Goal: Task Accomplishment & Management: Use online tool/utility

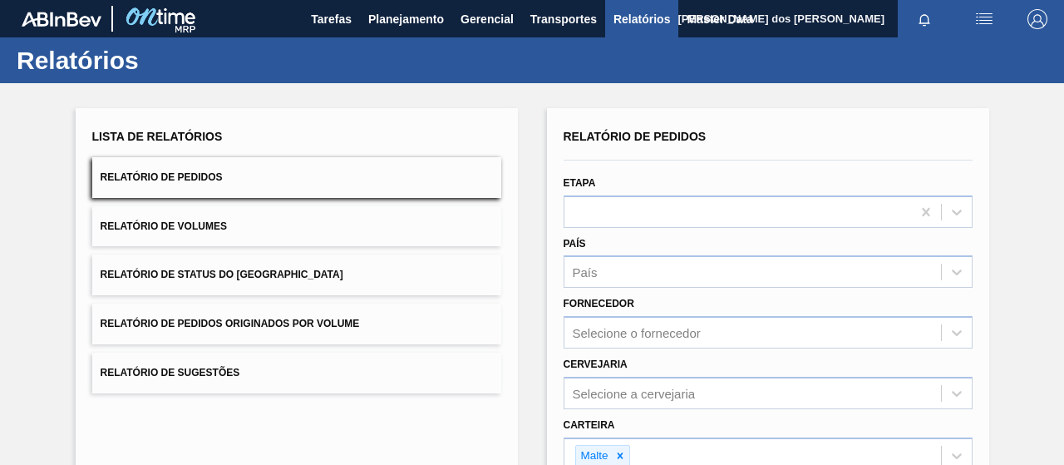
click at [427, 259] on button "Relatório de Status do [GEOGRAPHIC_DATA]" at bounding box center [296, 274] width 409 height 41
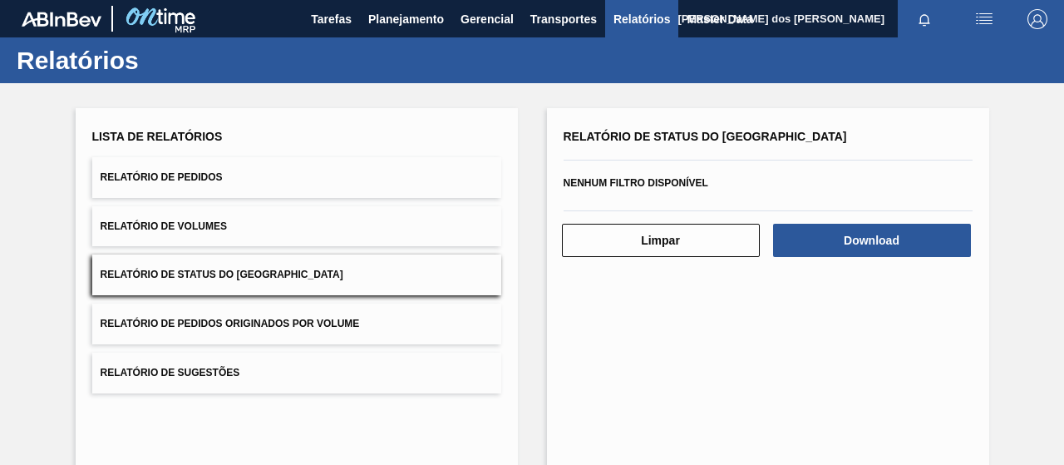
click at [289, 147] on div "Lista de Relatórios" at bounding box center [296, 137] width 409 height 24
click at [338, 24] on span "Tarefas" at bounding box center [331, 19] width 41 height 20
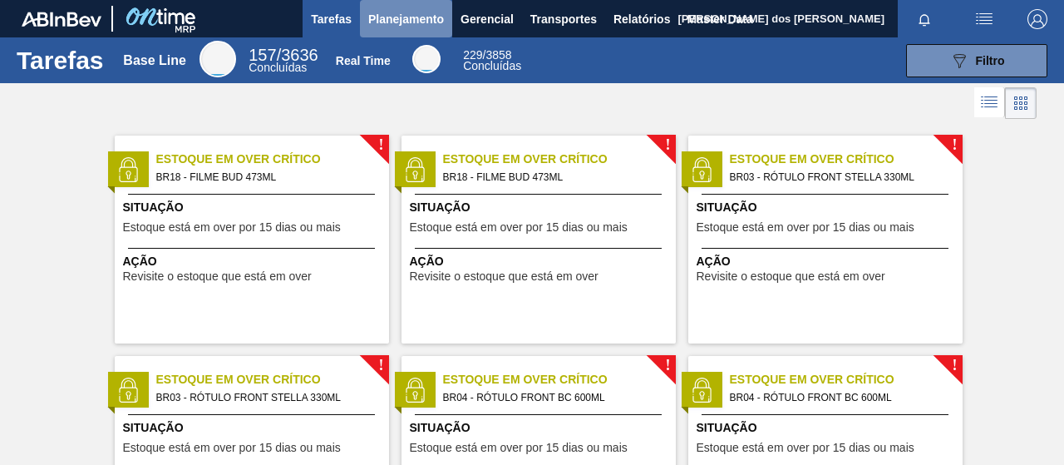
click at [417, 27] on span "Planejamento" at bounding box center [406, 19] width 76 height 20
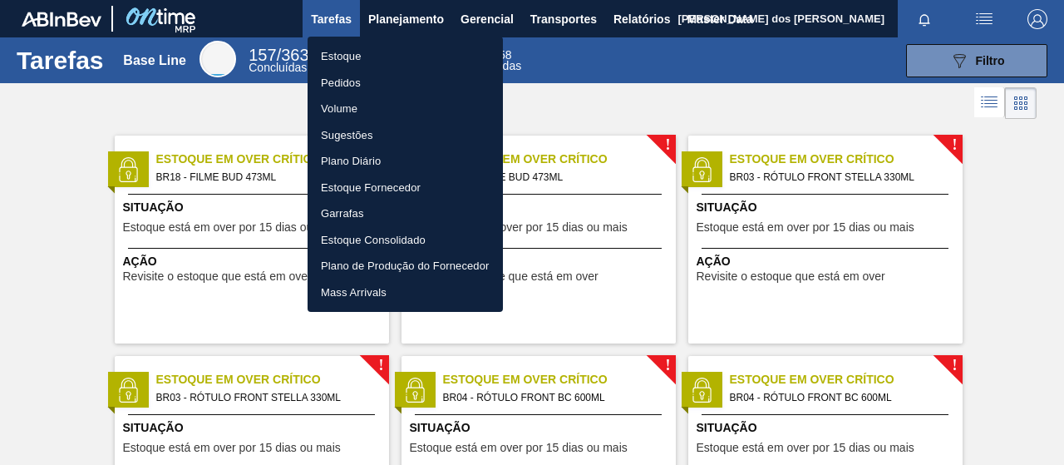
click at [363, 82] on li "Pedidos" at bounding box center [405, 83] width 195 height 27
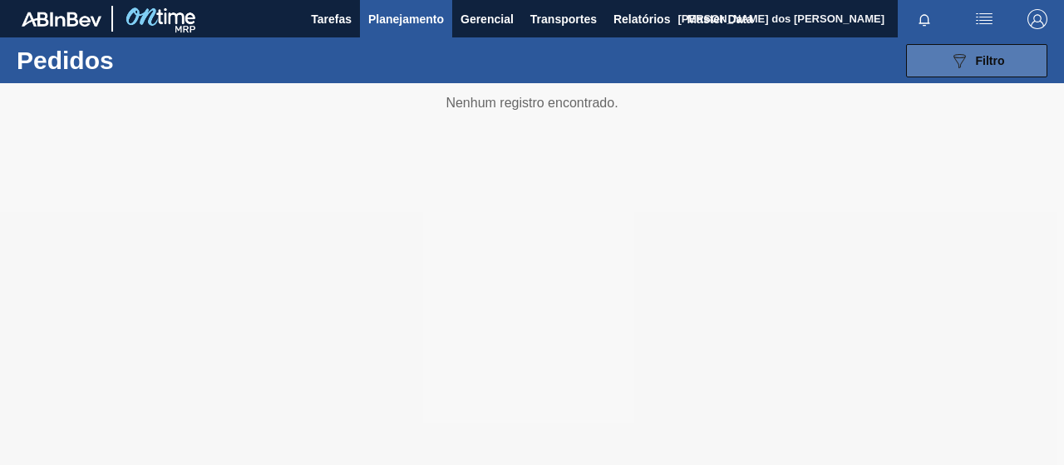
click at [964, 64] on icon "089F7B8B-B2A5-4AFE-B5C0-19BA573D28AC" at bounding box center [960, 61] width 20 height 20
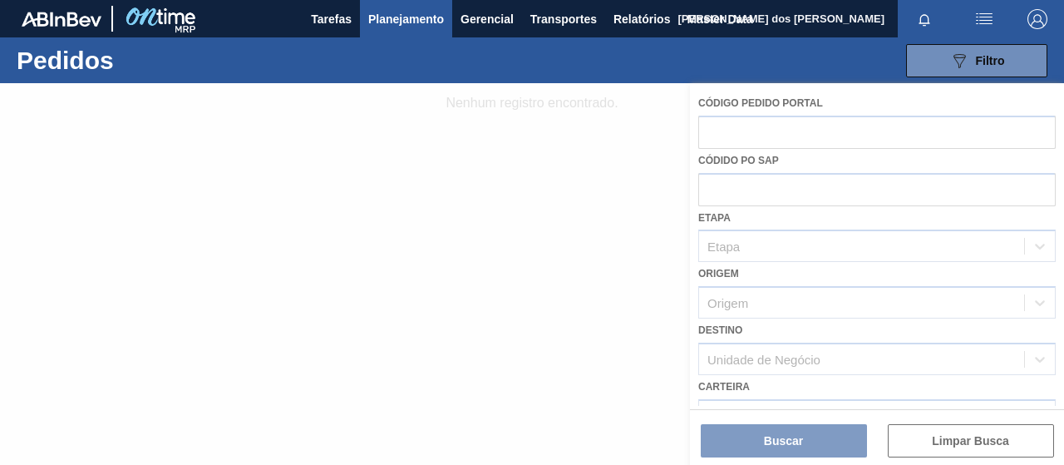
click at [561, 187] on div at bounding box center [532, 274] width 1064 height 382
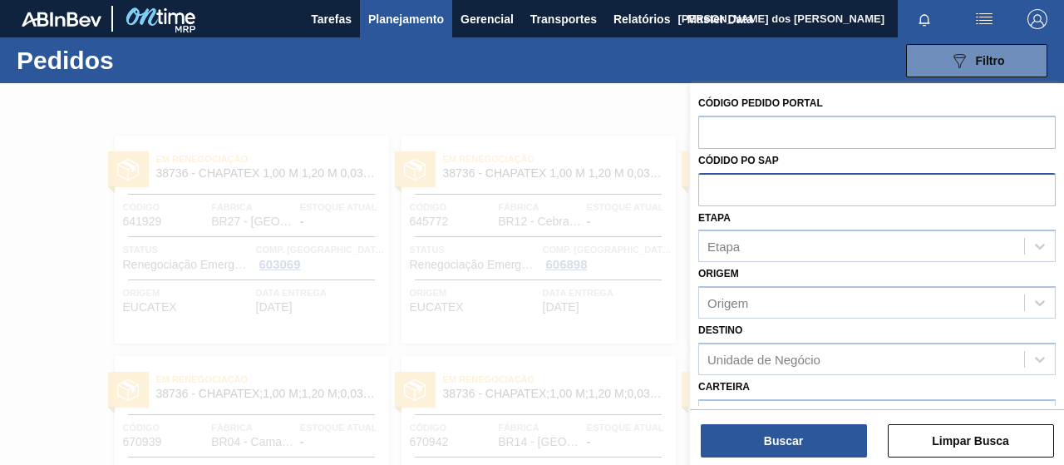
click at [729, 187] on input "text" at bounding box center [878, 189] width 358 height 32
paste input "text"
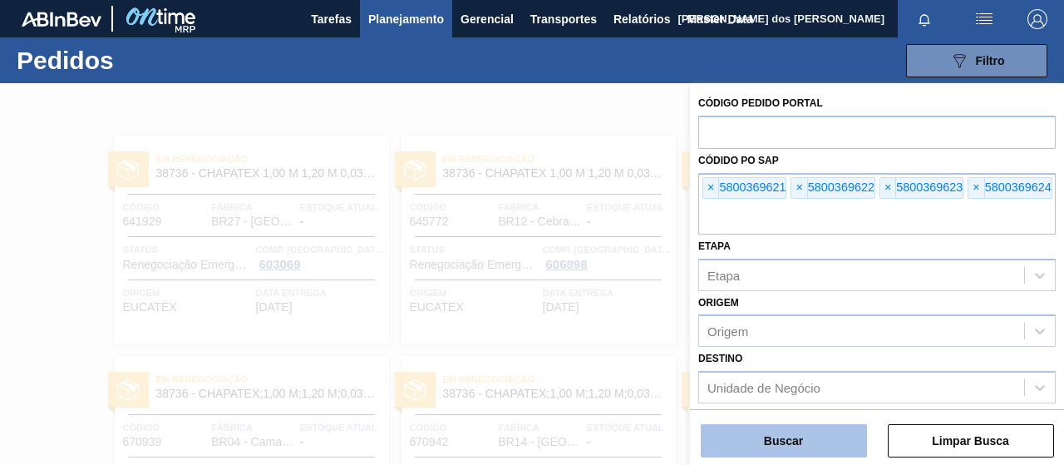
click at [777, 438] on button "Buscar" at bounding box center [784, 440] width 166 height 33
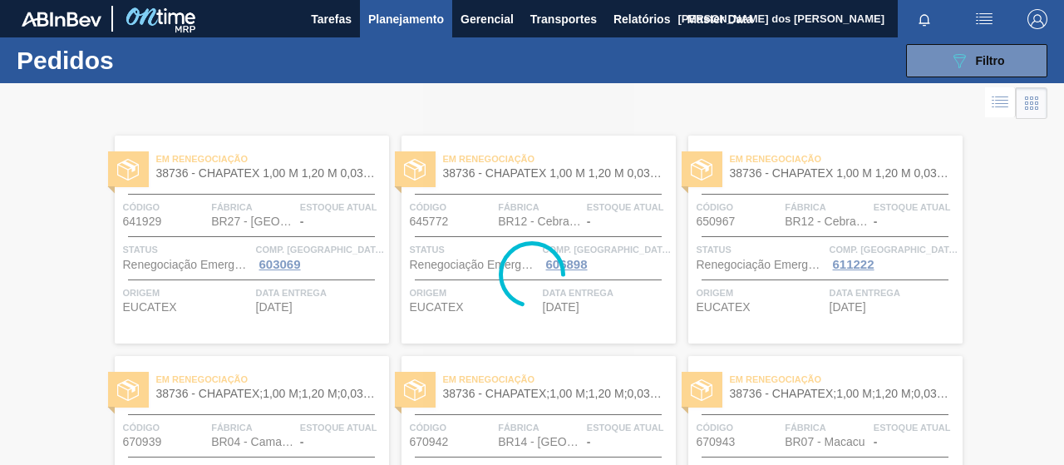
click at [985, 101] on div at bounding box center [532, 274] width 1064 height 382
click at [995, 105] on div at bounding box center [532, 274] width 1064 height 382
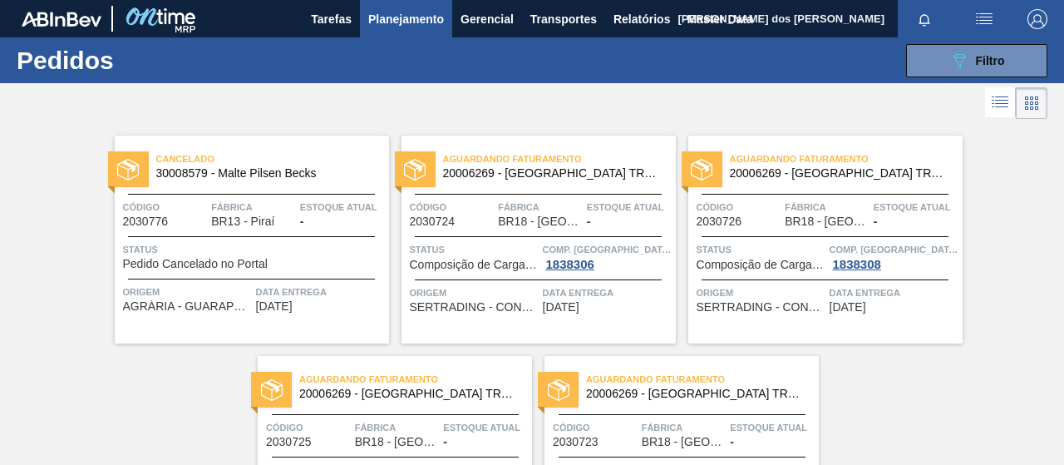
click at [995, 106] on icon at bounding box center [1000, 102] width 20 height 20
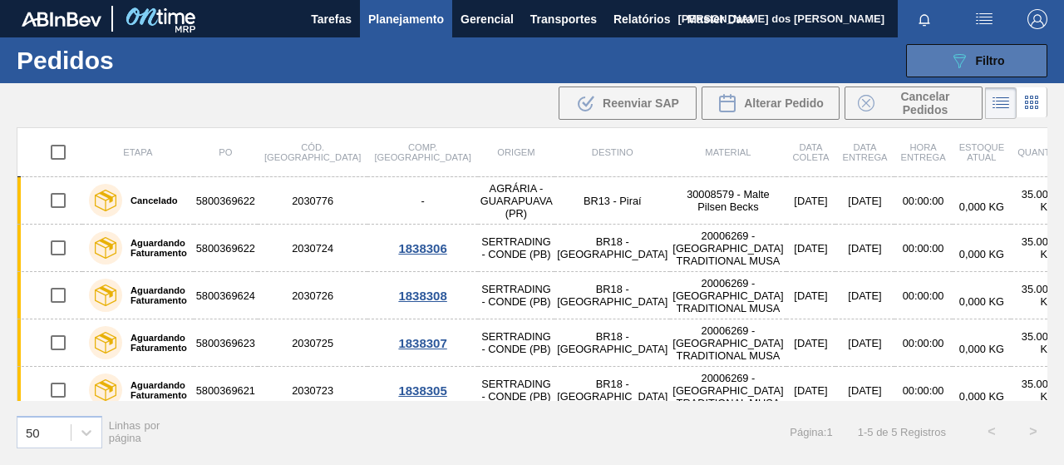
click at [941, 72] on button "089F7B8B-B2A5-4AFE-B5C0-19BA573D28AC Filtro" at bounding box center [976, 60] width 141 height 33
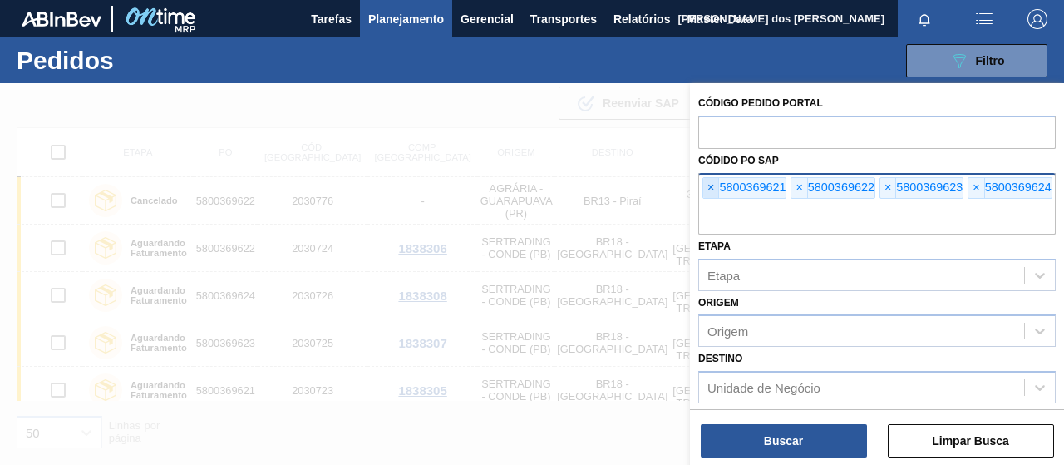
click at [707, 187] on span "×" at bounding box center [712, 188] width 16 height 20
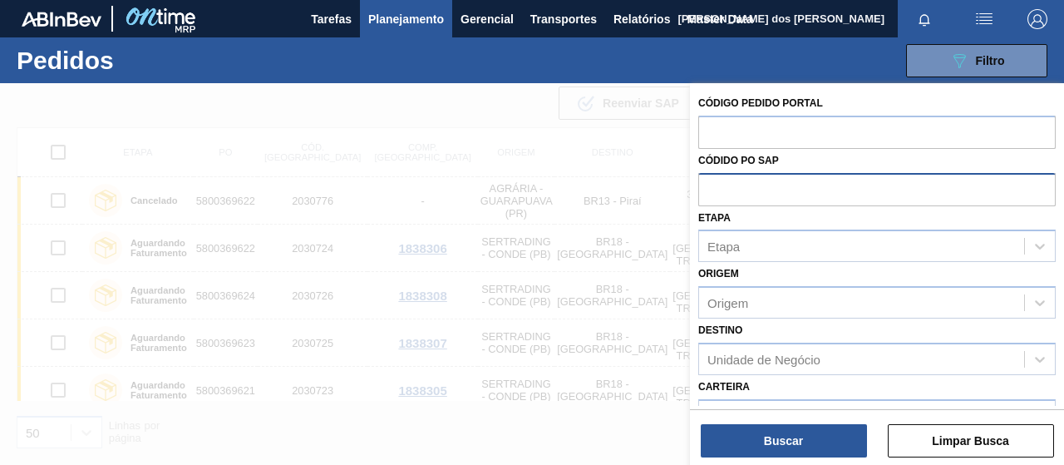
click at [707, 187] on input "text" at bounding box center [878, 189] width 358 height 32
click at [652, 385] on div at bounding box center [532, 315] width 1064 height 465
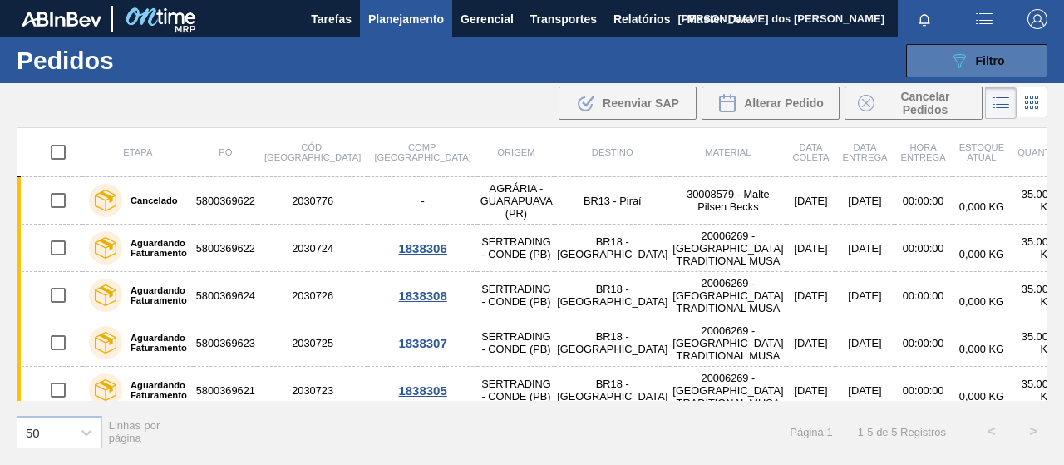
click at [976, 56] on span "Filtro" at bounding box center [990, 60] width 29 height 13
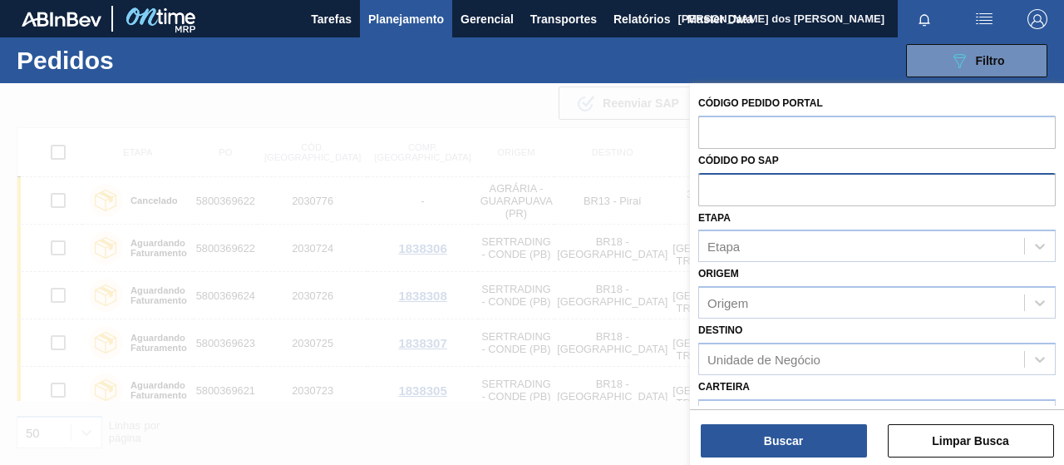
click at [733, 183] on input "text" at bounding box center [878, 189] width 358 height 32
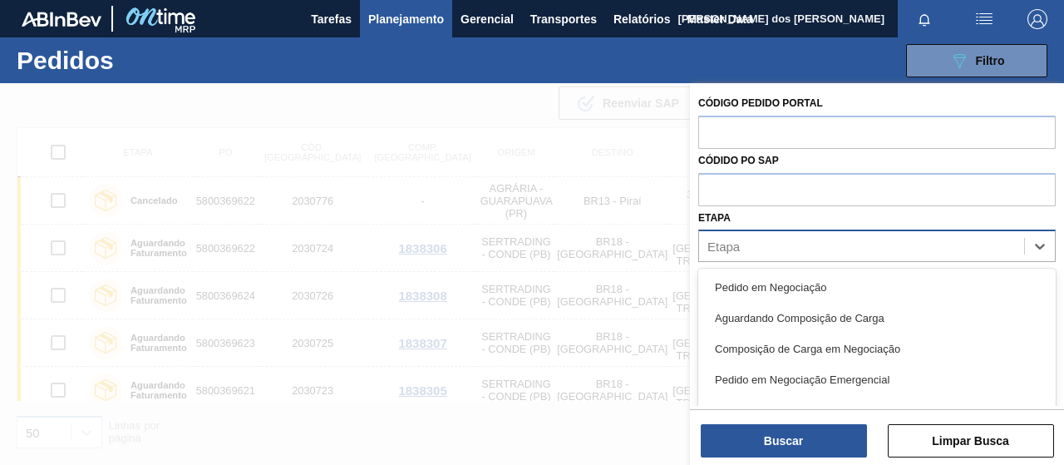
click at [759, 245] on div "Etapa" at bounding box center [861, 247] width 325 height 24
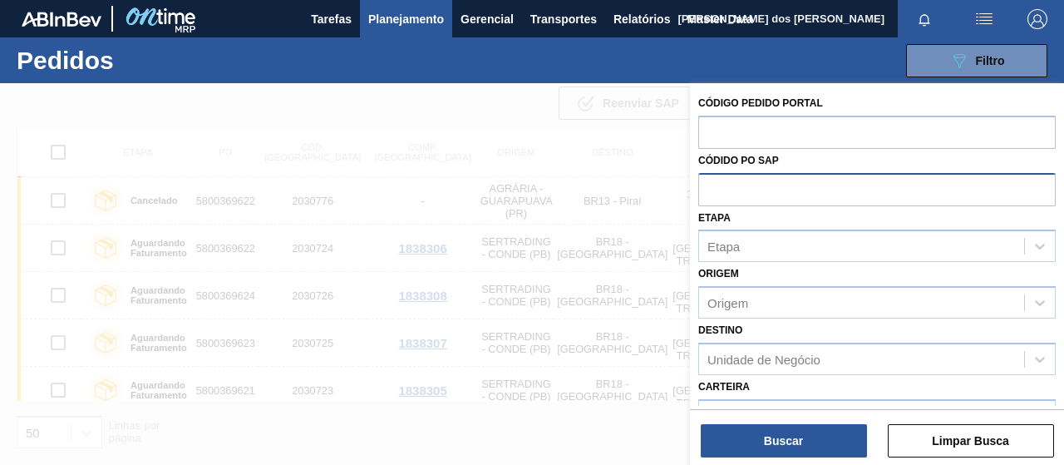
click at [750, 185] on input "text" at bounding box center [878, 189] width 358 height 32
paste input "text"
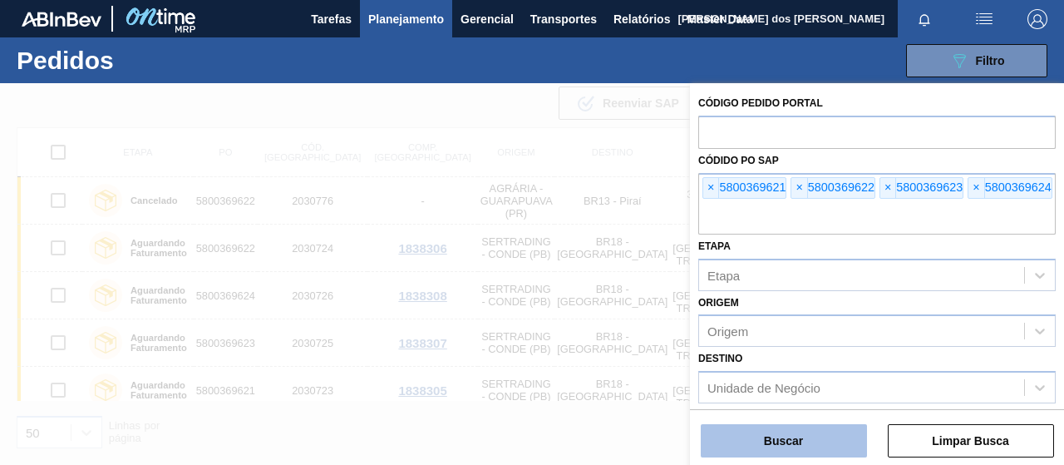
click at [815, 437] on button "Buscar" at bounding box center [784, 440] width 166 height 33
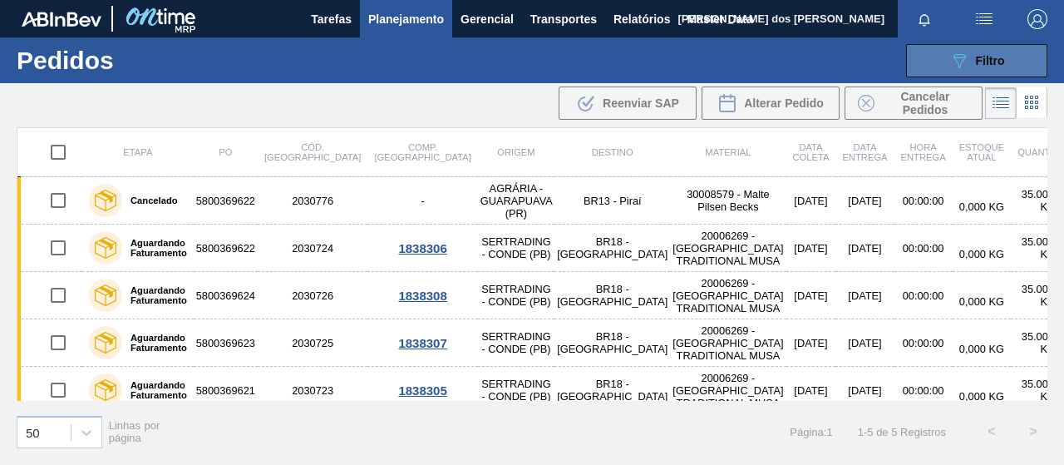
click at [960, 69] on icon "089F7B8B-B2A5-4AFE-B5C0-19BA573D28AC" at bounding box center [960, 61] width 20 height 20
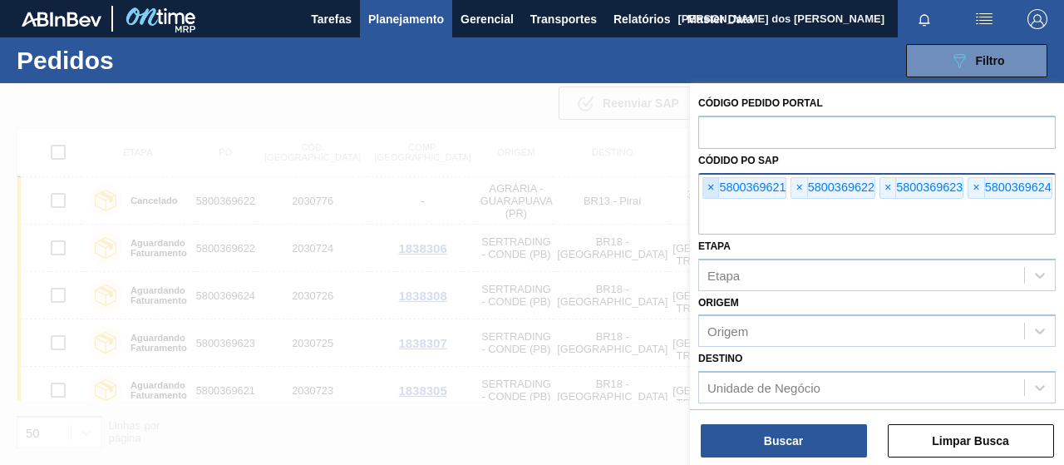
click at [711, 184] on span "×" at bounding box center [712, 188] width 16 height 20
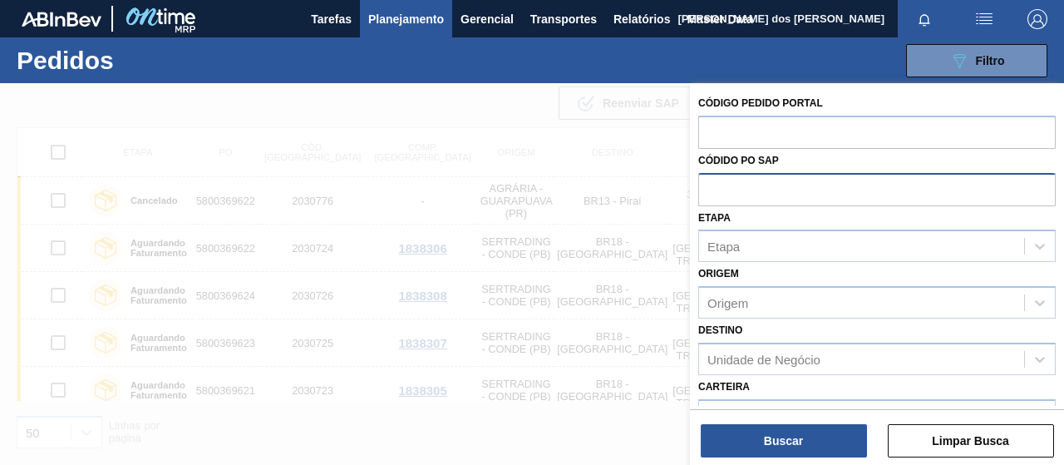
paste input "5800363013"
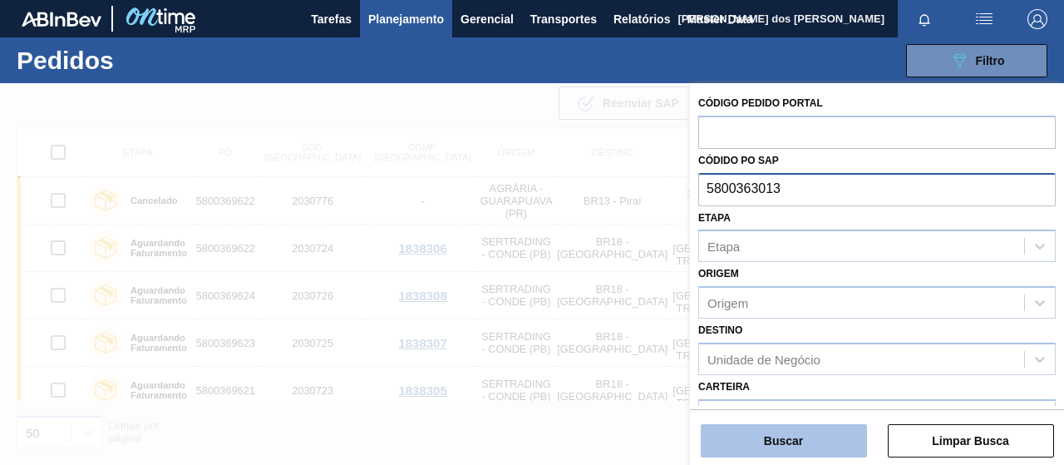
type input "5800363013"
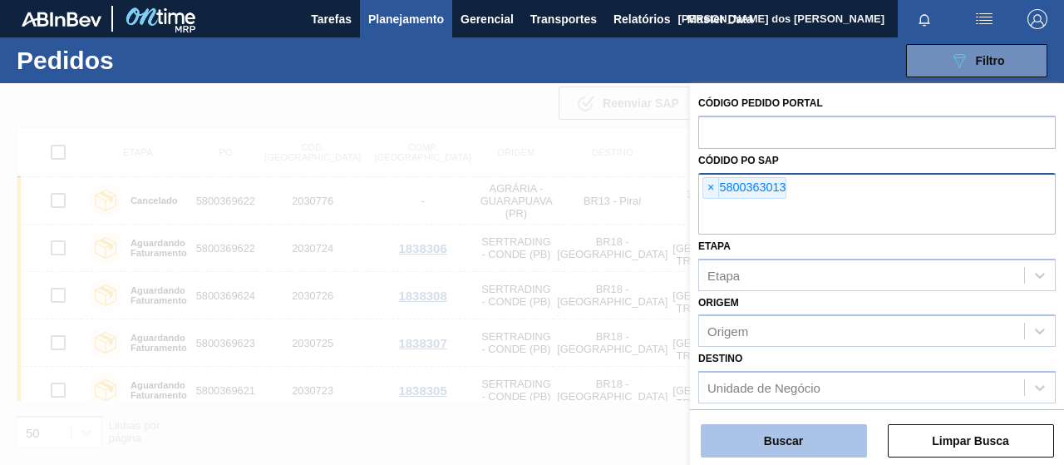
click at [758, 444] on button "Buscar" at bounding box center [784, 440] width 166 height 33
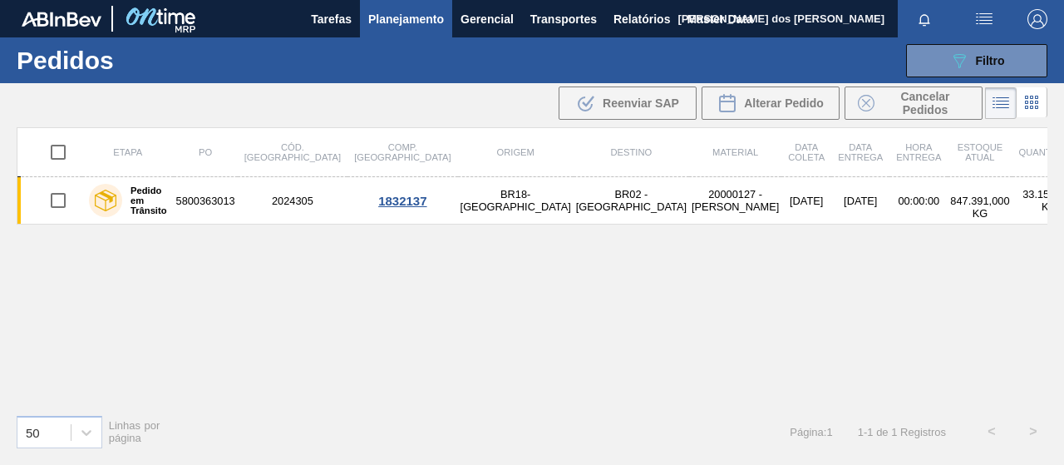
click at [388, 269] on div "Etapa PO Cód. Pedido Comp. Carga Origem Destino Material Data [PERSON_NAME] Dat…" at bounding box center [532, 264] width 1031 height 274
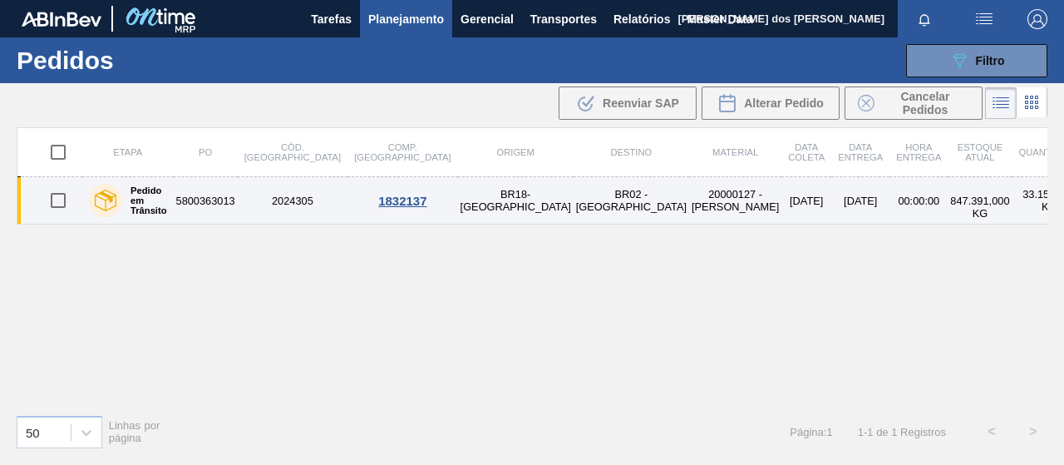
click at [689, 208] on td "20000127 - [PERSON_NAME]" at bounding box center [735, 200] width 92 height 47
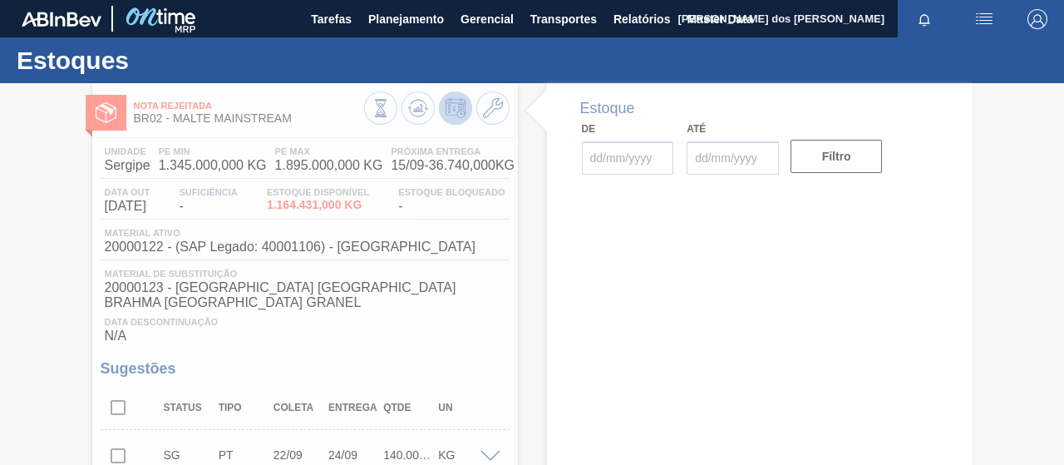
click at [526, 95] on div at bounding box center [532, 274] width 1064 height 382
type input "[DATE]"
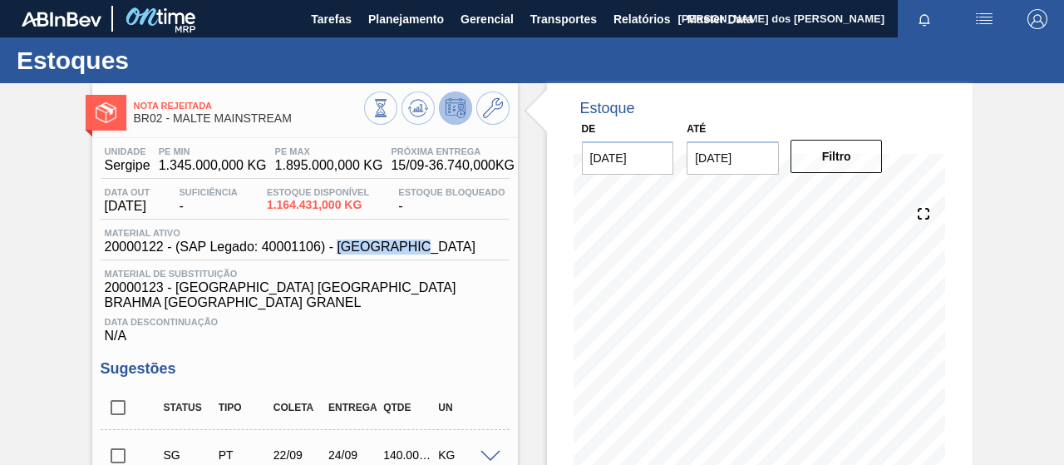
drag, startPoint x: 432, startPoint y: 249, endPoint x: 337, endPoint y: 254, distance: 95.8
click at [337, 254] on div "Material ativo 20000122 - (SAP Legado: 40001106) - [GEOGRAPHIC_DATA]" at bounding box center [305, 244] width 409 height 32
copy span "MALTE PAMPA"
